Goal: Task Accomplishment & Management: Manage account settings

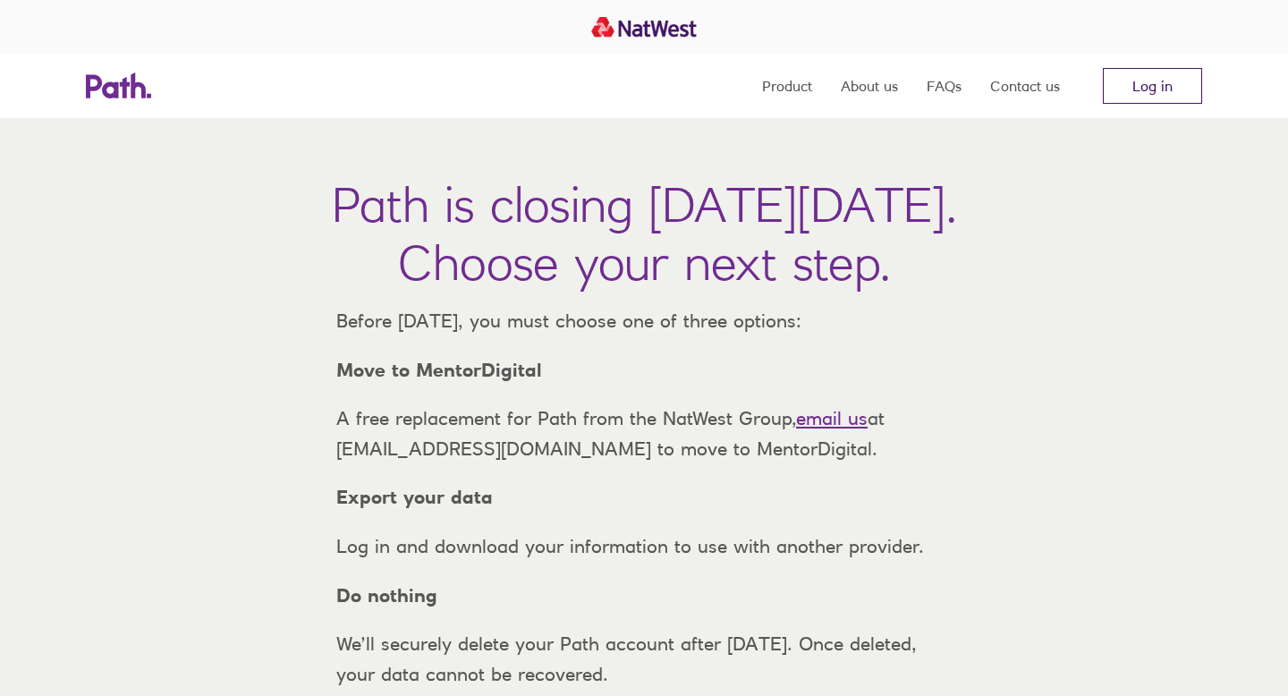
click at [1169, 87] on link "Log in" at bounding box center [1152, 86] width 99 height 36
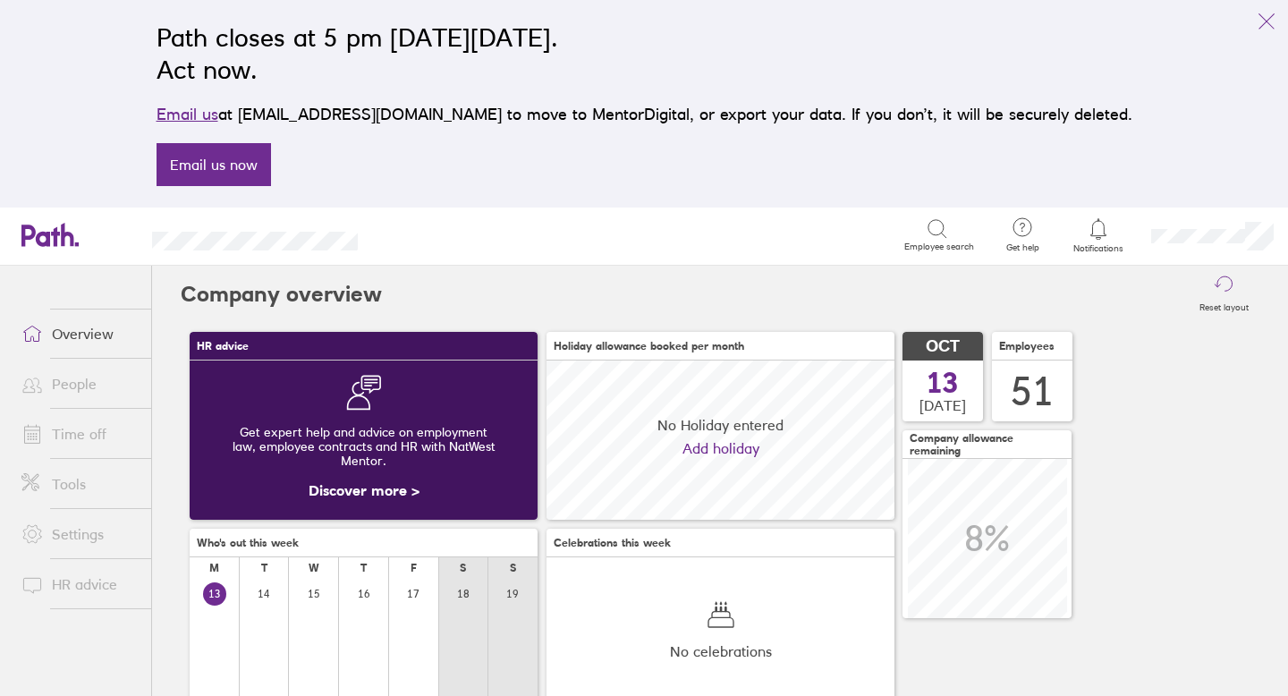
scroll to position [159, 348]
click at [81, 435] on link "Time off" at bounding box center [79, 434] width 144 height 36
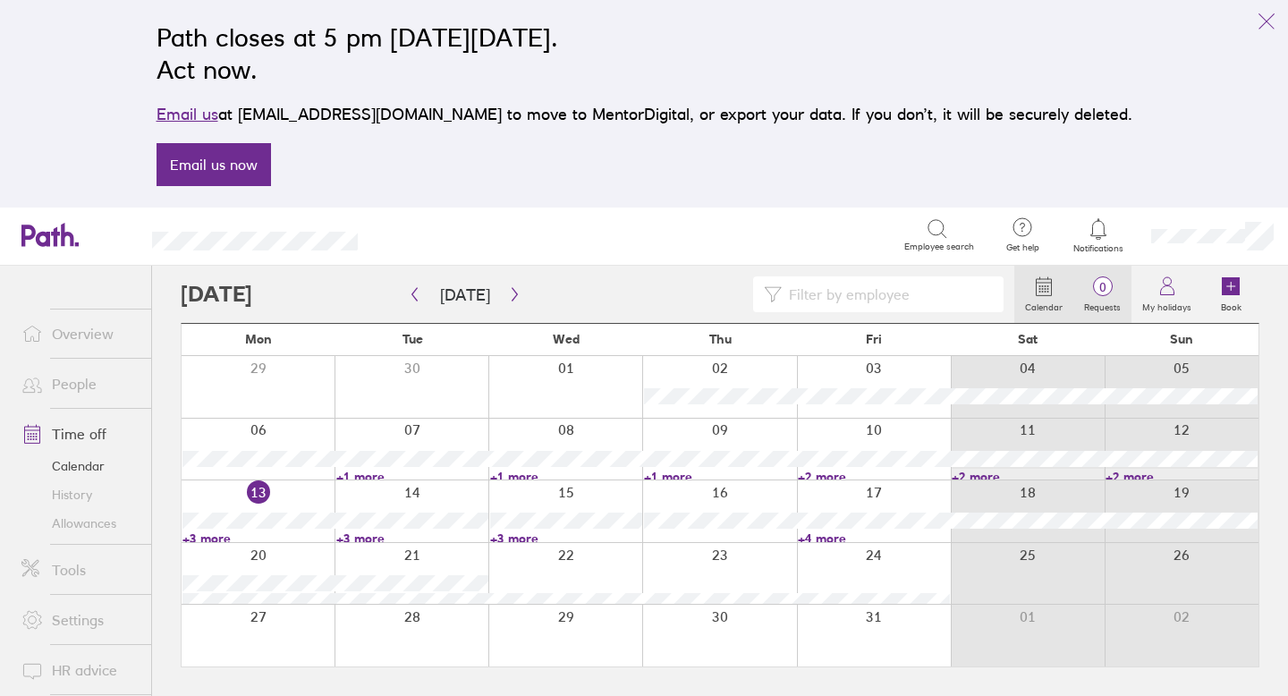
click at [1111, 285] on span "0" at bounding box center [1102, 287] width 58 height 14
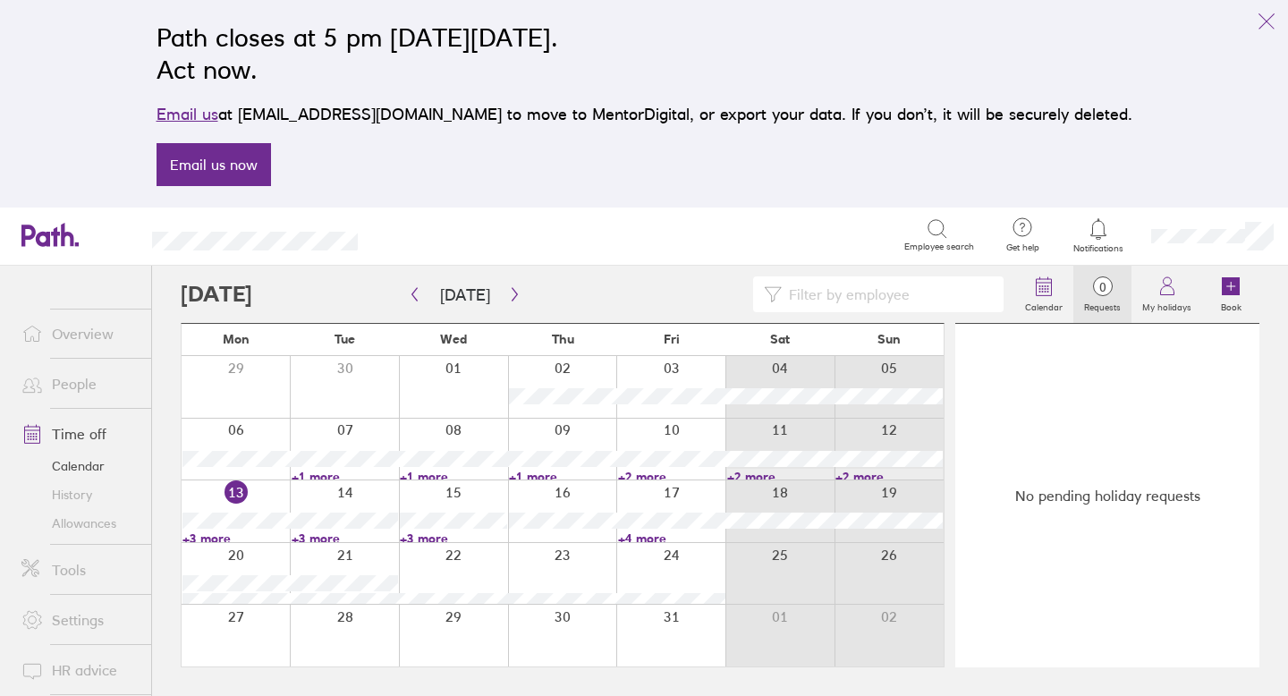
click at [1103, 286] on span "0" at bounding box center [1102, 287] width 58 height 14
click at [1096, 225] on icon at bounding box center [1097, 228] width 21 height 21
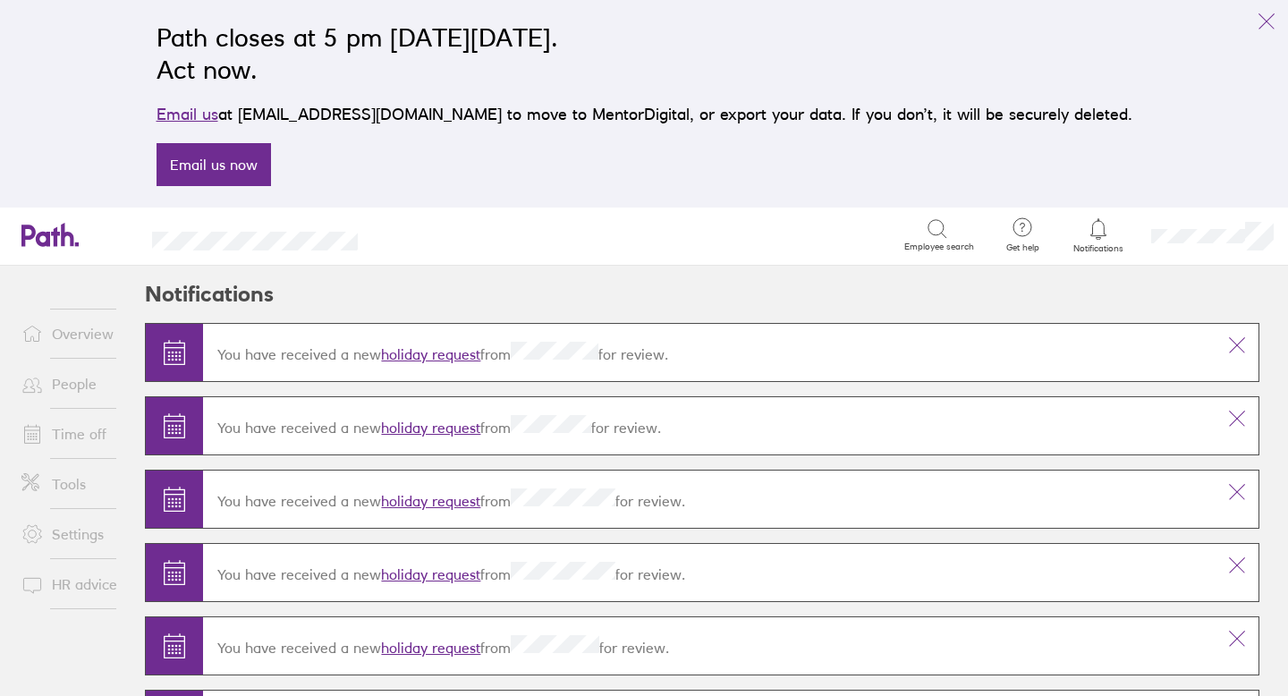
click at [452, 355] on link "holiday request" at bounding box center [430, 354] width 99 height 18
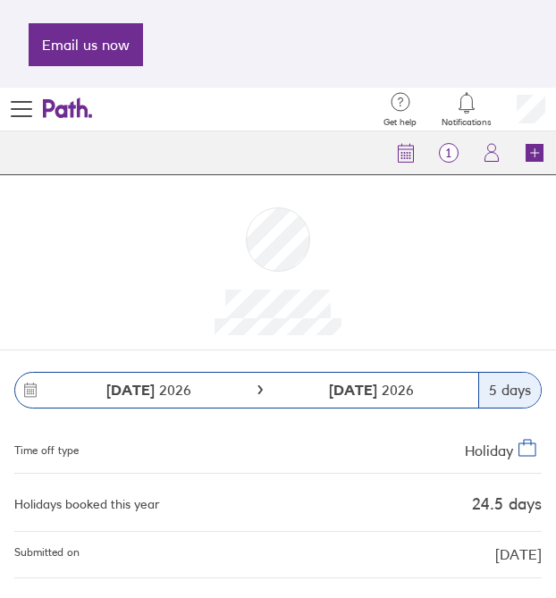
scroll to position [279, 0]
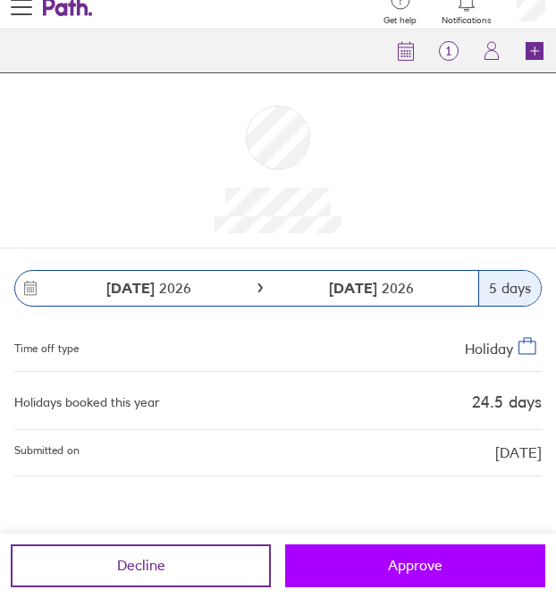
click at [438, 573] on span "Approve" at bounding box center [415, 565] width 55 height 16
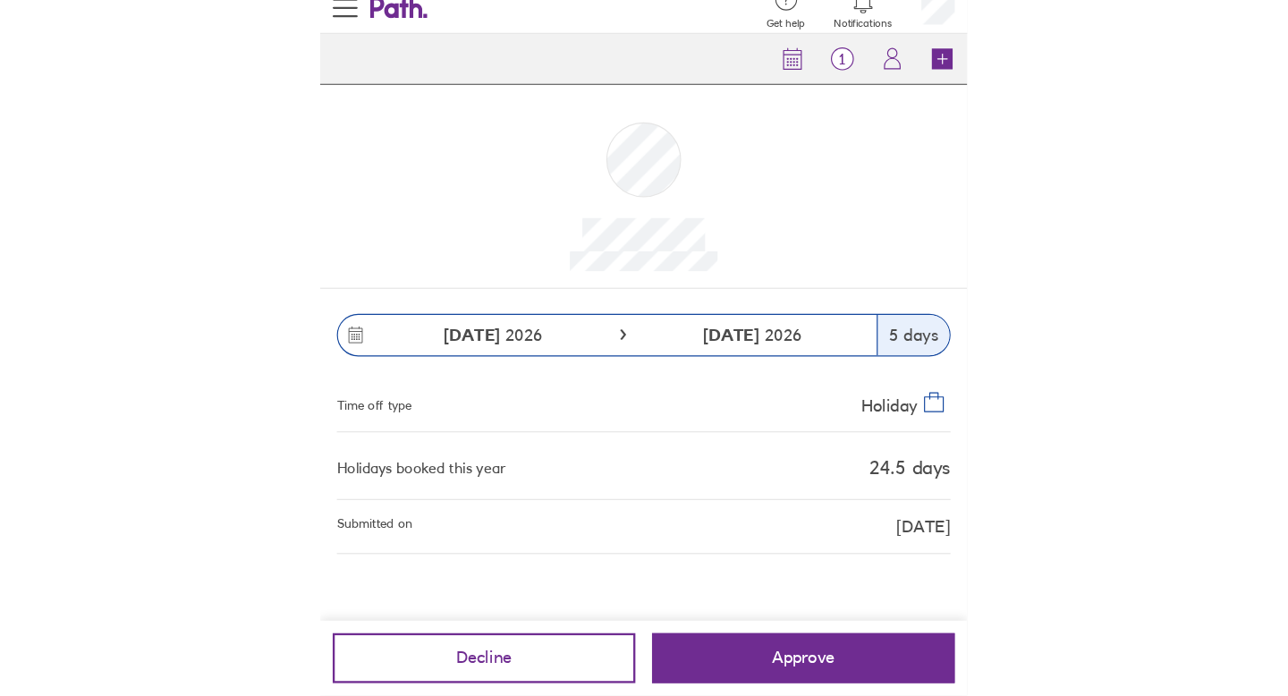
scroll to position [0, 0]
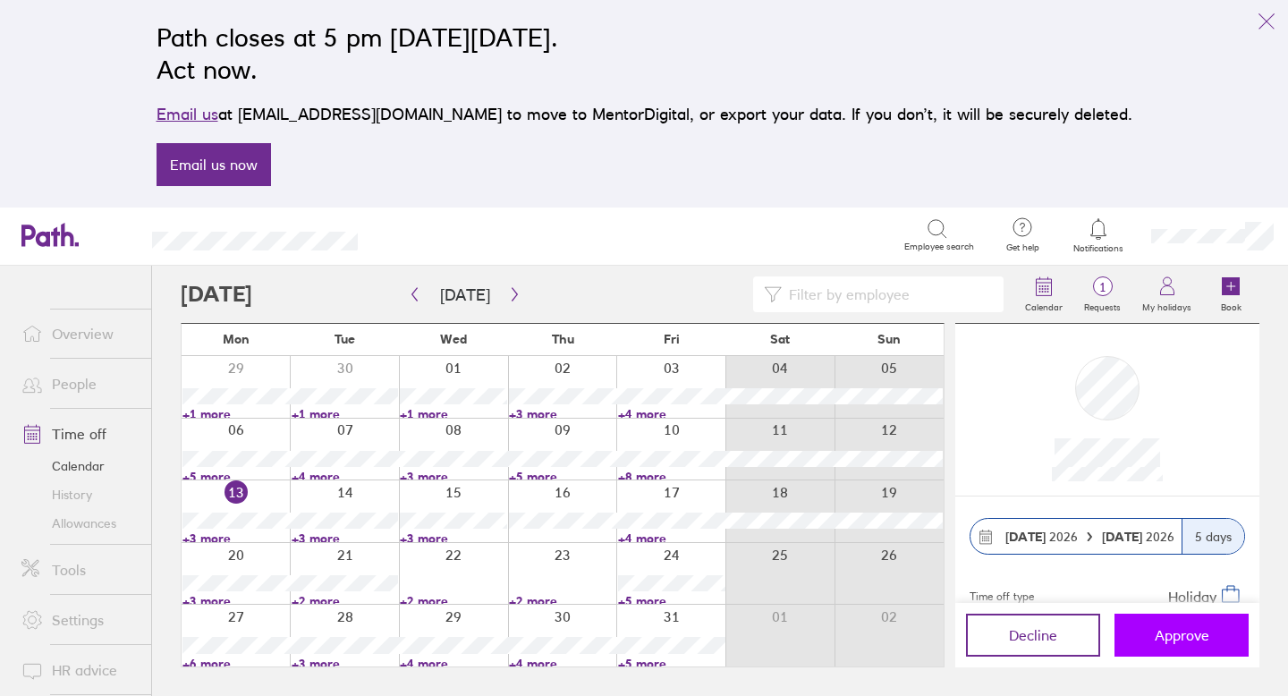
click at [1156, 633] on span "Approve" at bounding box center [1181, 635] width 55 height 16
